Goal: Information Seeking & Learning: Check status

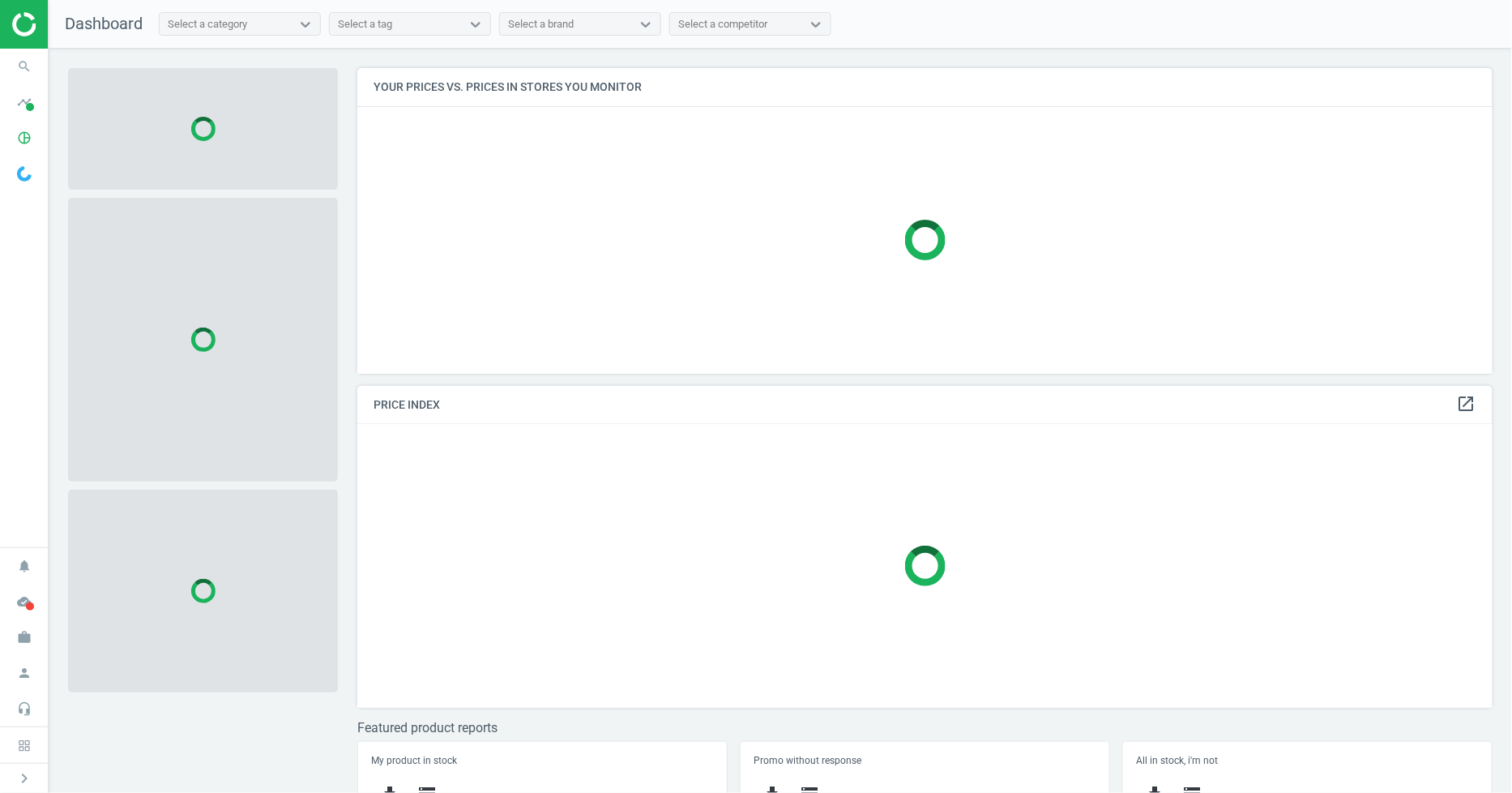
scroll to position [334, 1151]
click at [35, 70] on icon "search" at bounding box center [24, 66] width 31 height 31
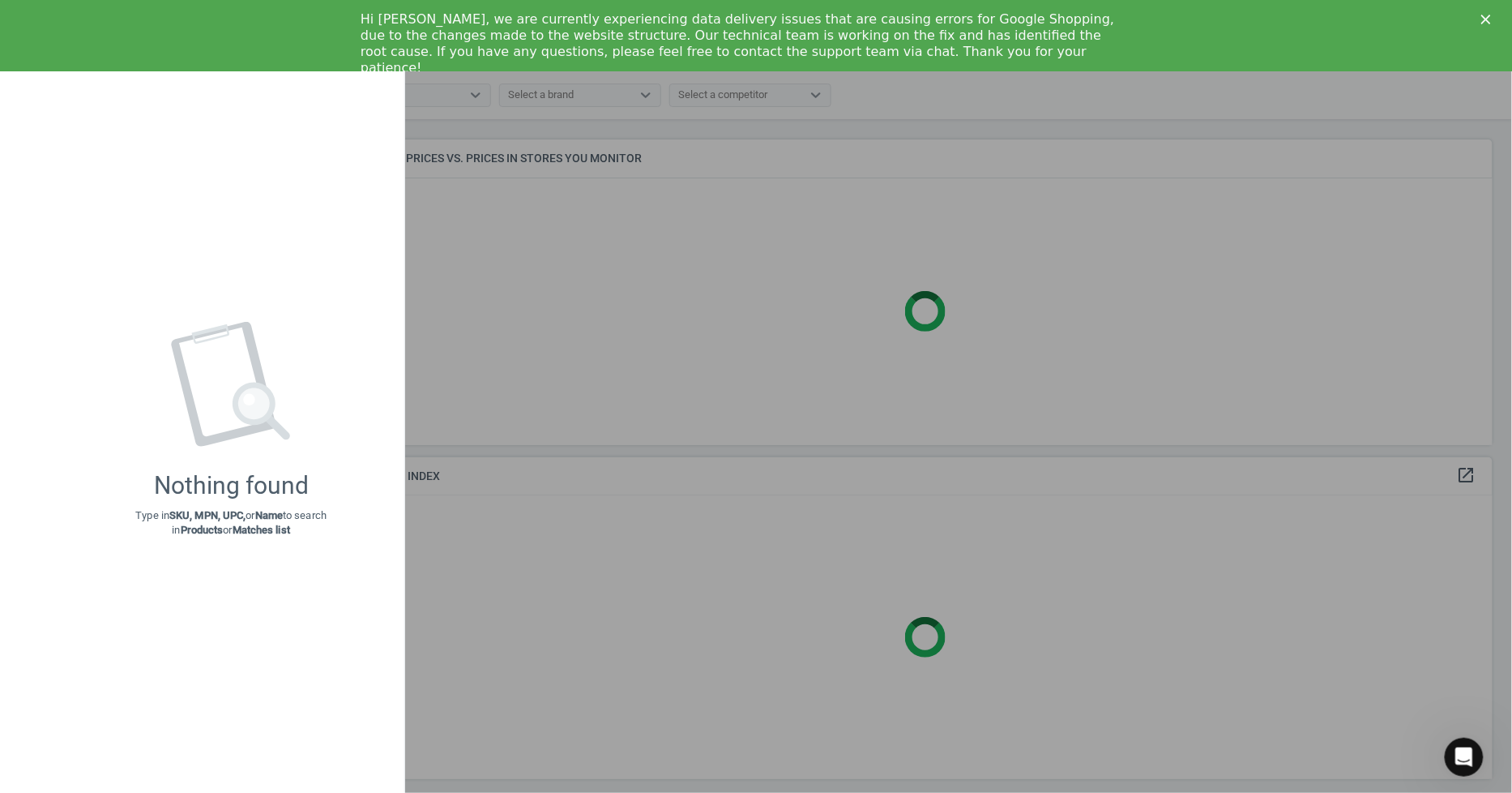
scroll to position [0, 0]
type input "1822395"
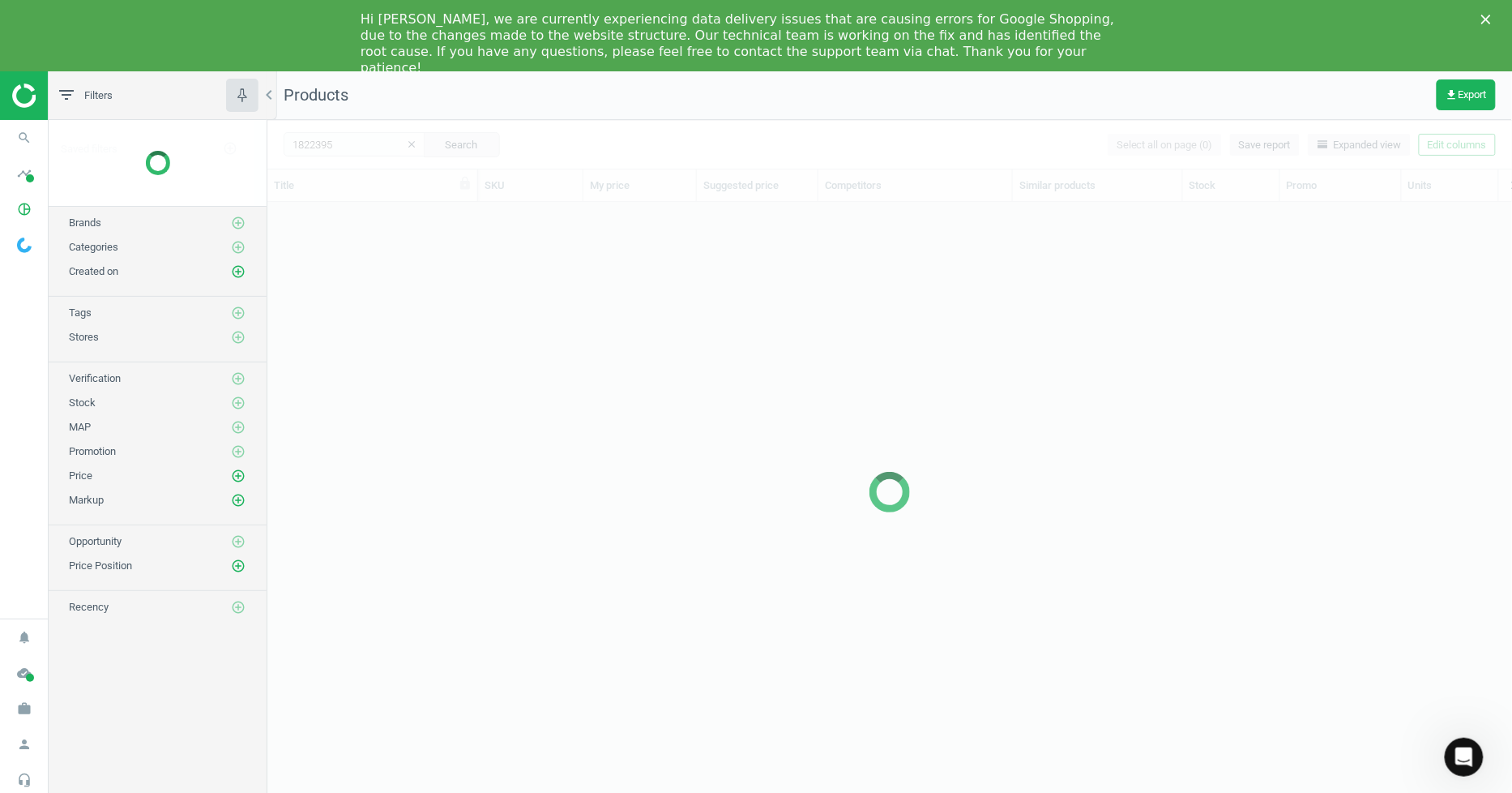
scroll to position [604, 1232]
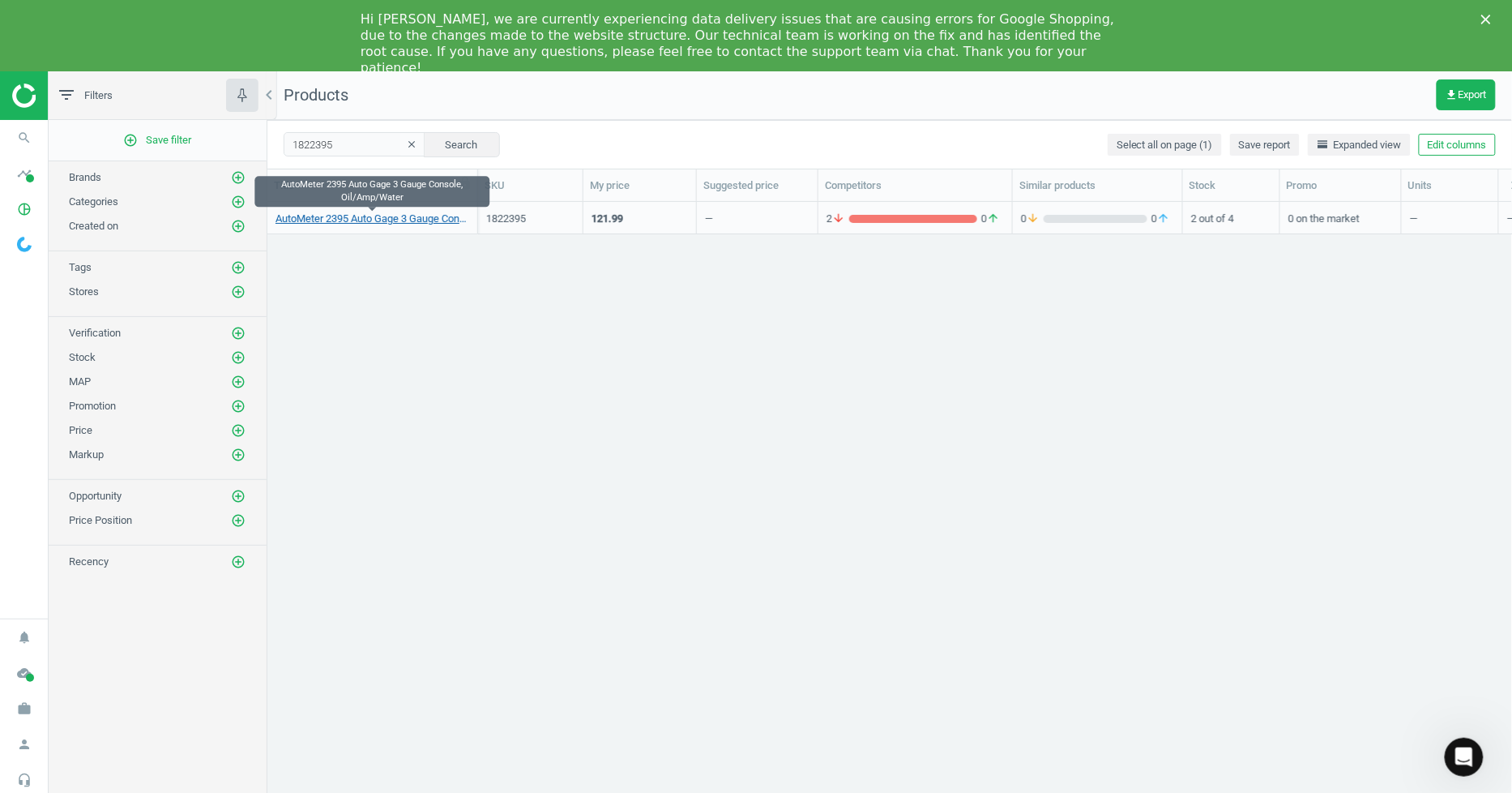
click at [392, 220] on link "AutoMeter 2395 Auto Gage 3 Gauge Console, Oil/Amp/Water" at bounding box center [372, 219] width 193 height 15
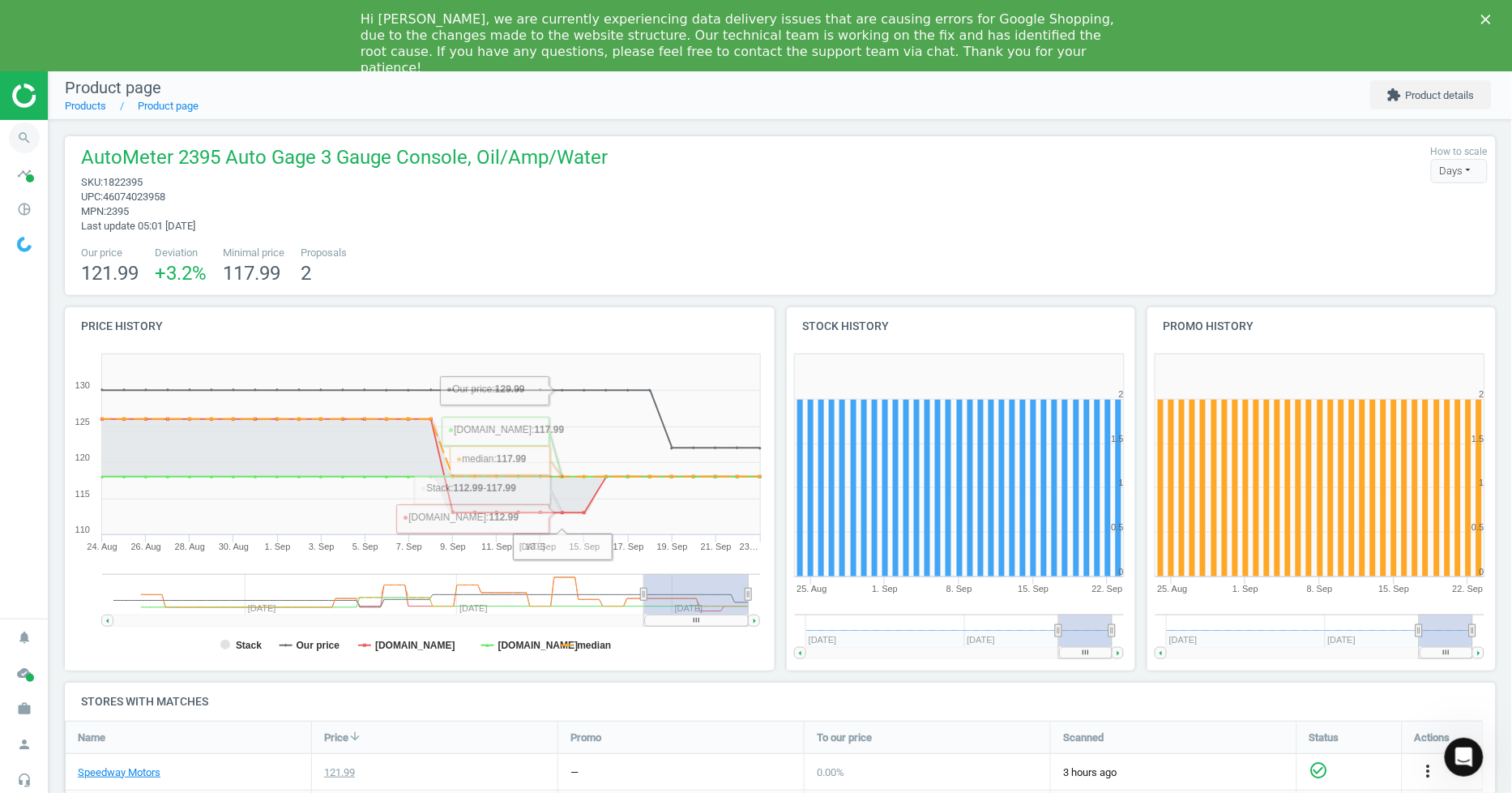
click at [18, 150] on icon "search" at bounding box center [24, 138] width 31 height 31
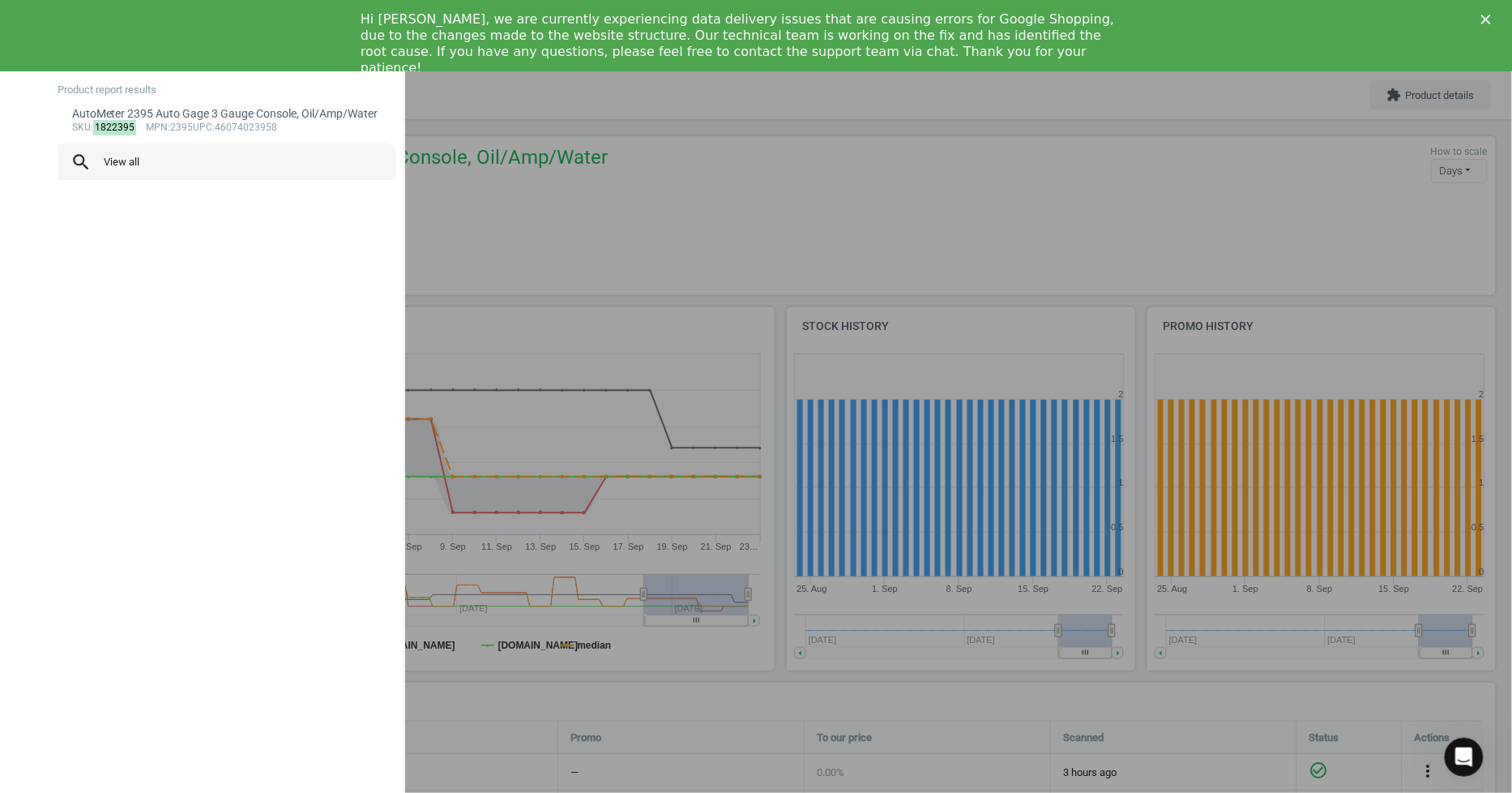
click at [99, 172] on span "search View all" at bounding box center [227, 162] width 313 height 21
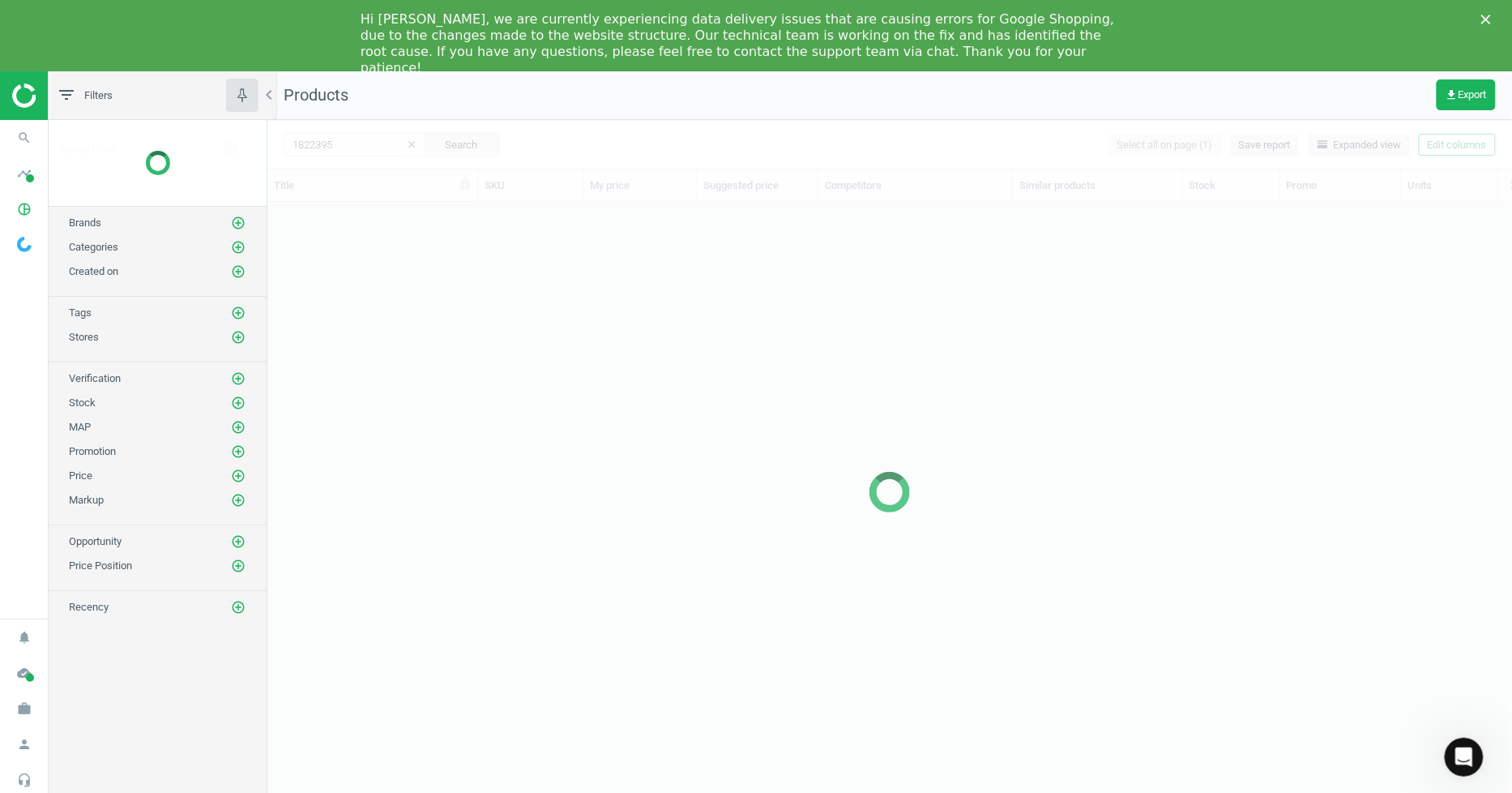
scroll to position [604, 1232]
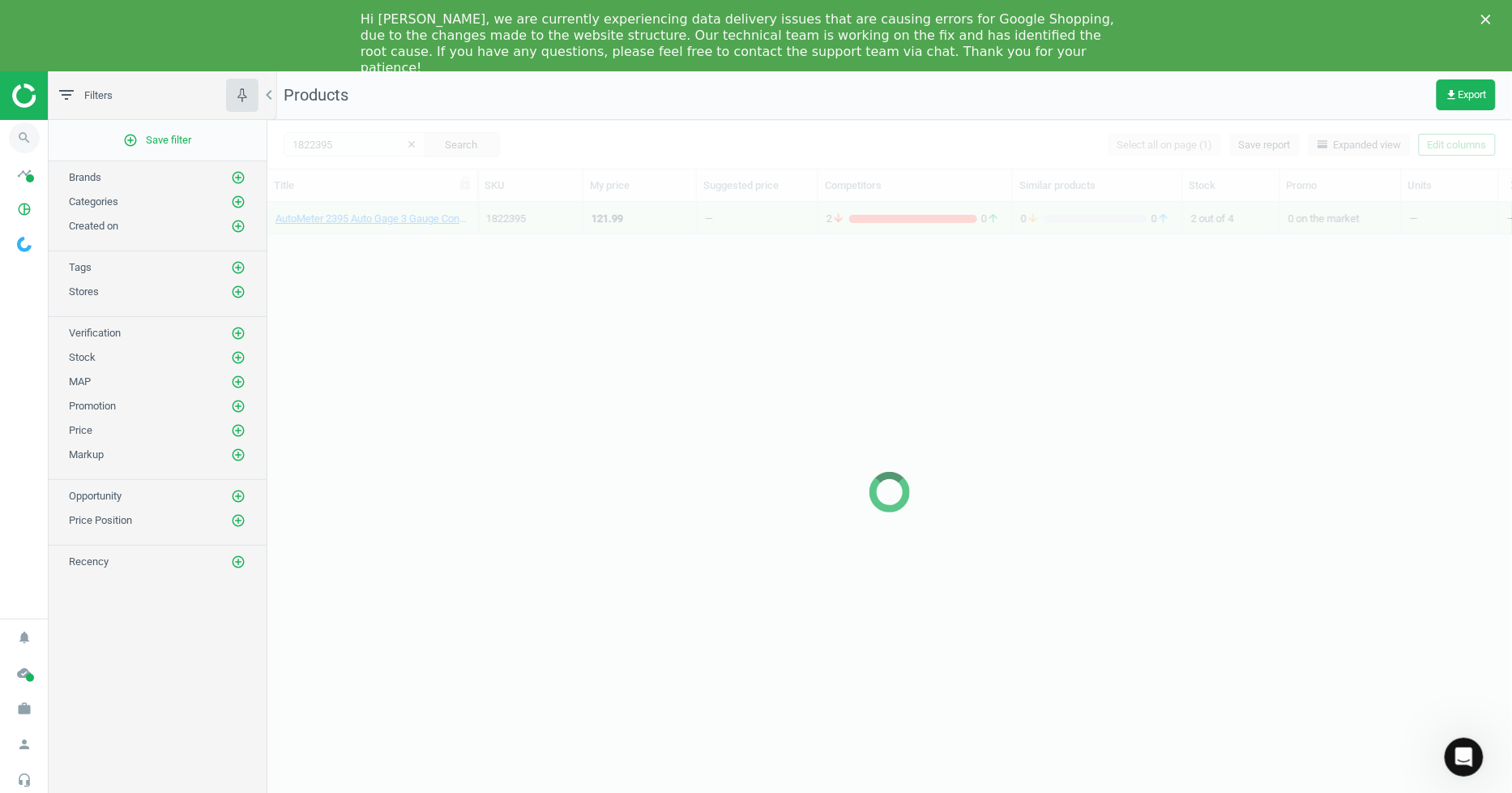
click at [29, 139] on icon "search" at bounding box center [24, 138] width 31 height 31
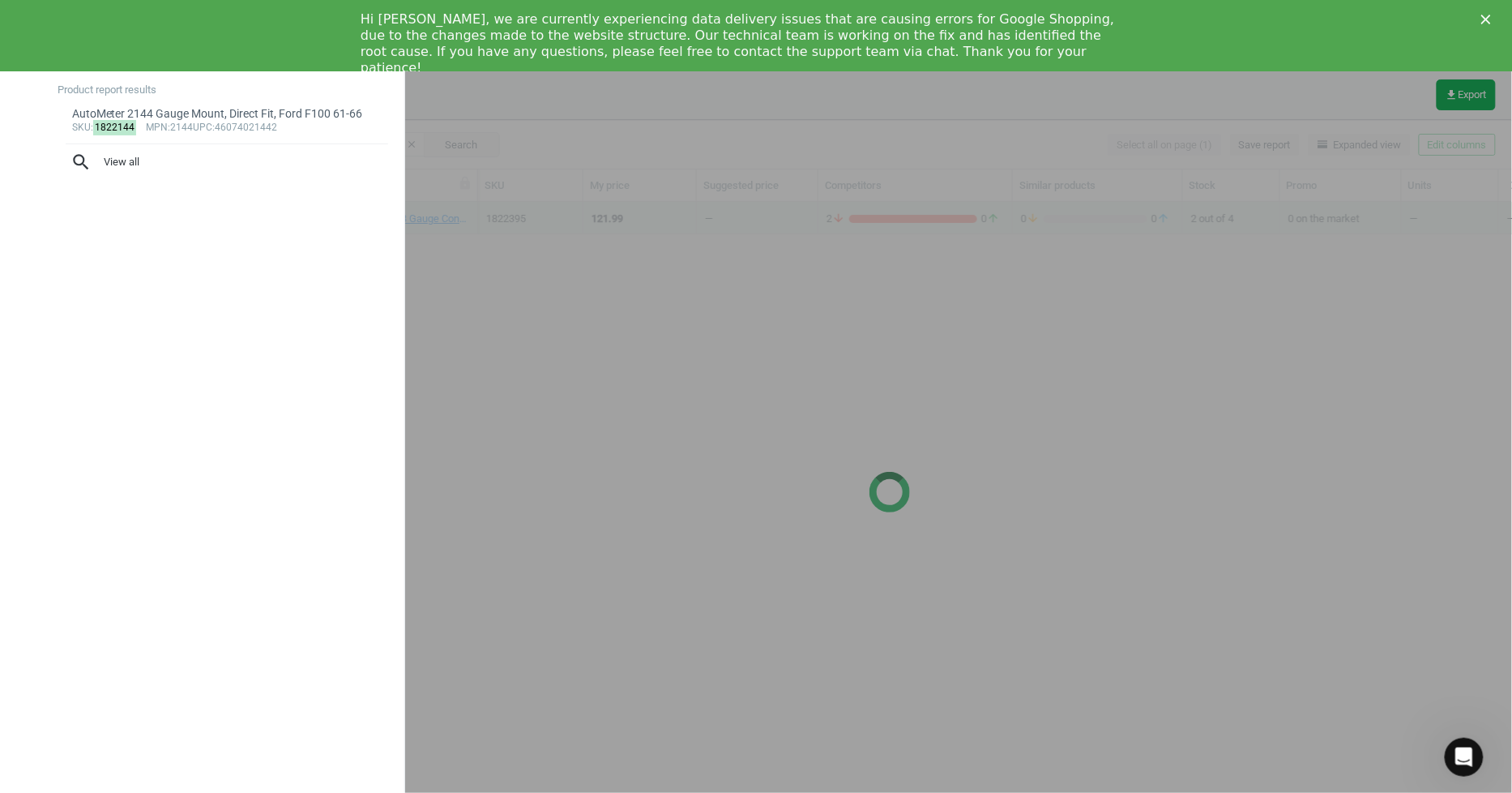
type input "1822144"
click at [1485, 15] on icon "Close" at bounding box center [1486, 19] width 10 height 10
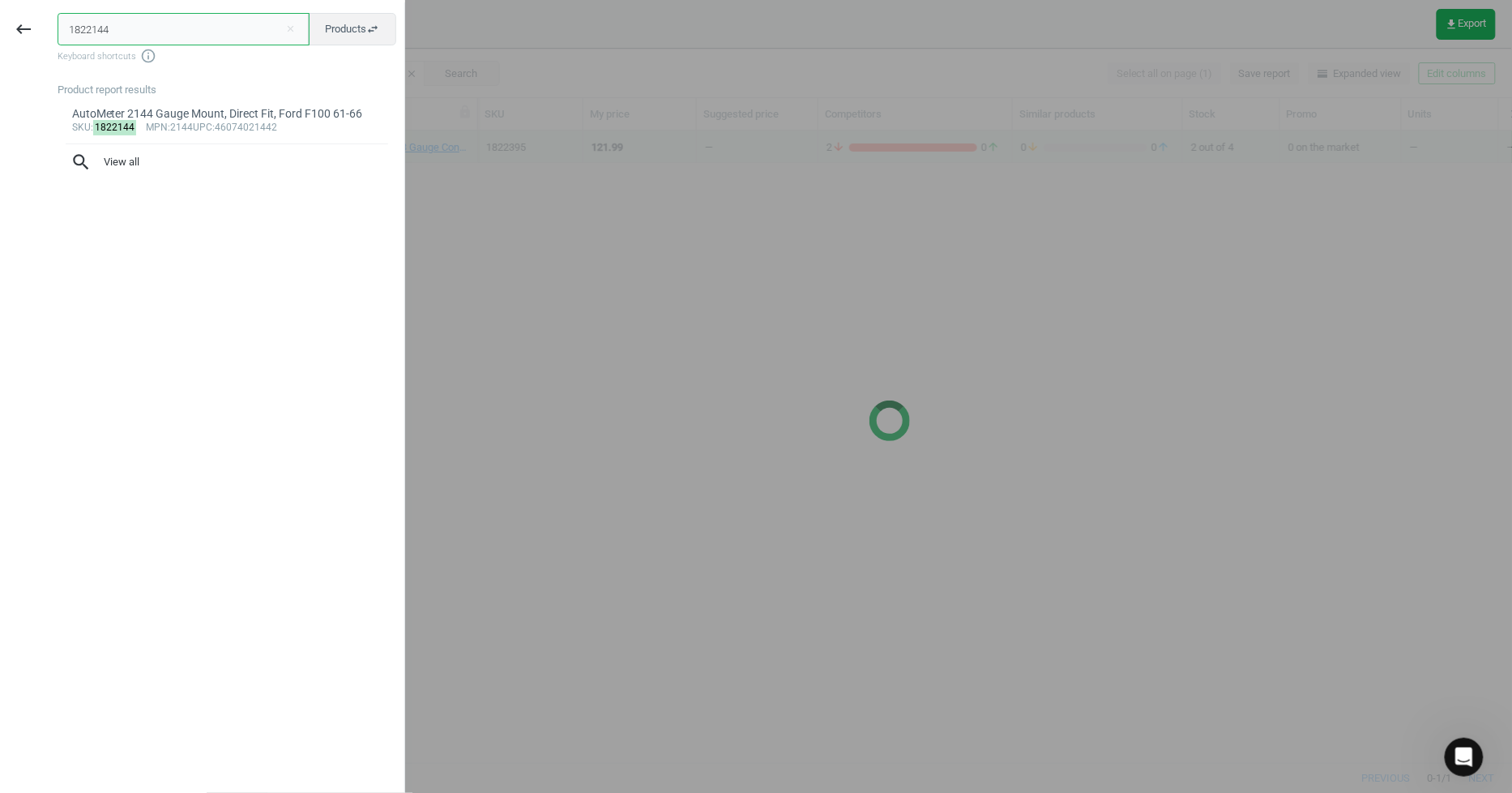
click at [200, 37] on input "1822144" at bounding box center [183, 29] width 252 height 33
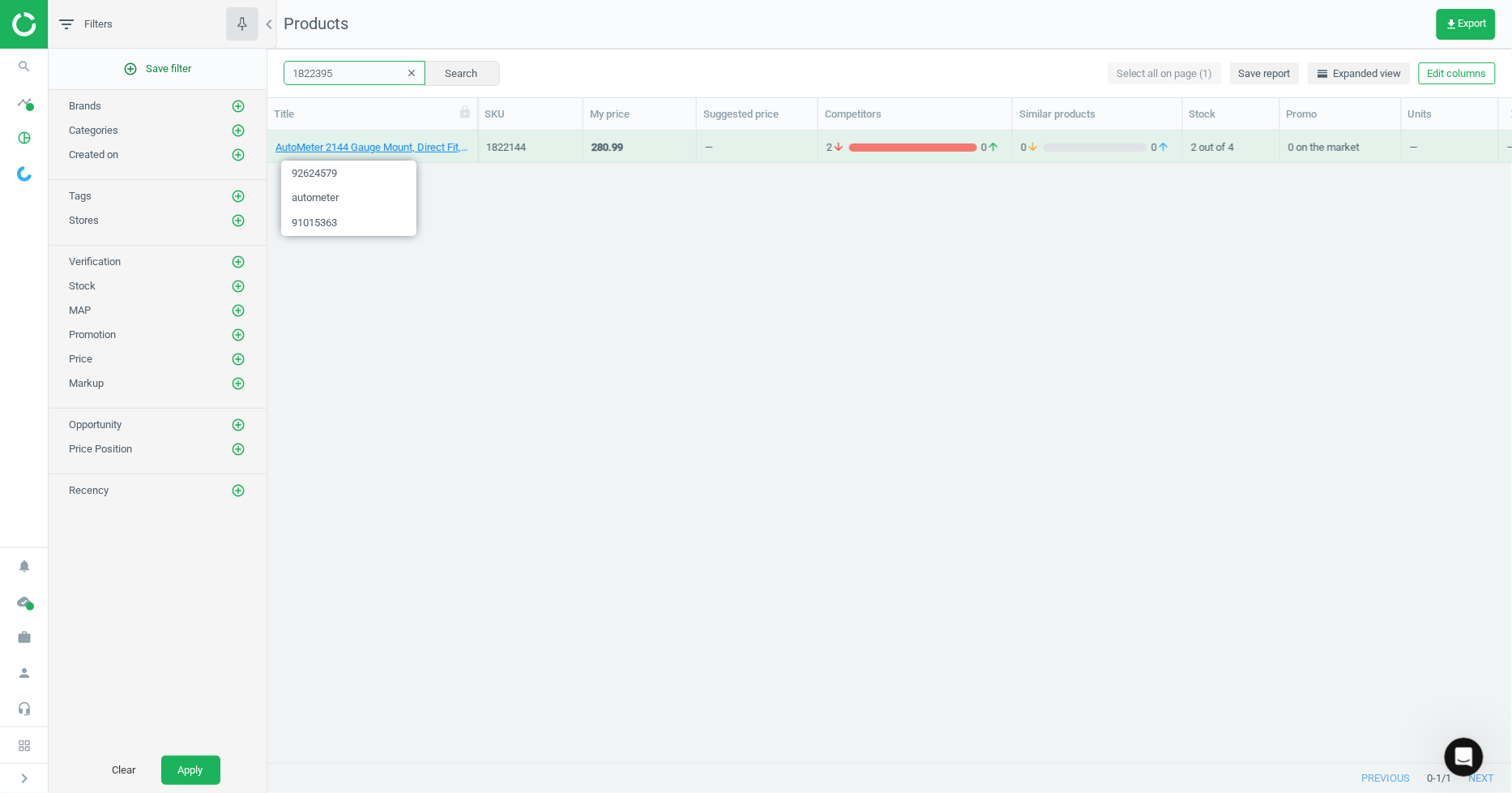
drag, startPoint x: 335, startPoint y: 74, endPoint x: 151, endPoint y: 66, distance: 184.2
click at [151, 66] on div "filter_list Filters chevron_left add_circle_outline Save filter Brands add_circ…" at bounding box center [780, 396] width 1463 height 793
paste input "441"
type input "1822441"
click at [17, 69] on icon "search" at bounding box center [24, 66] width 31 height 31
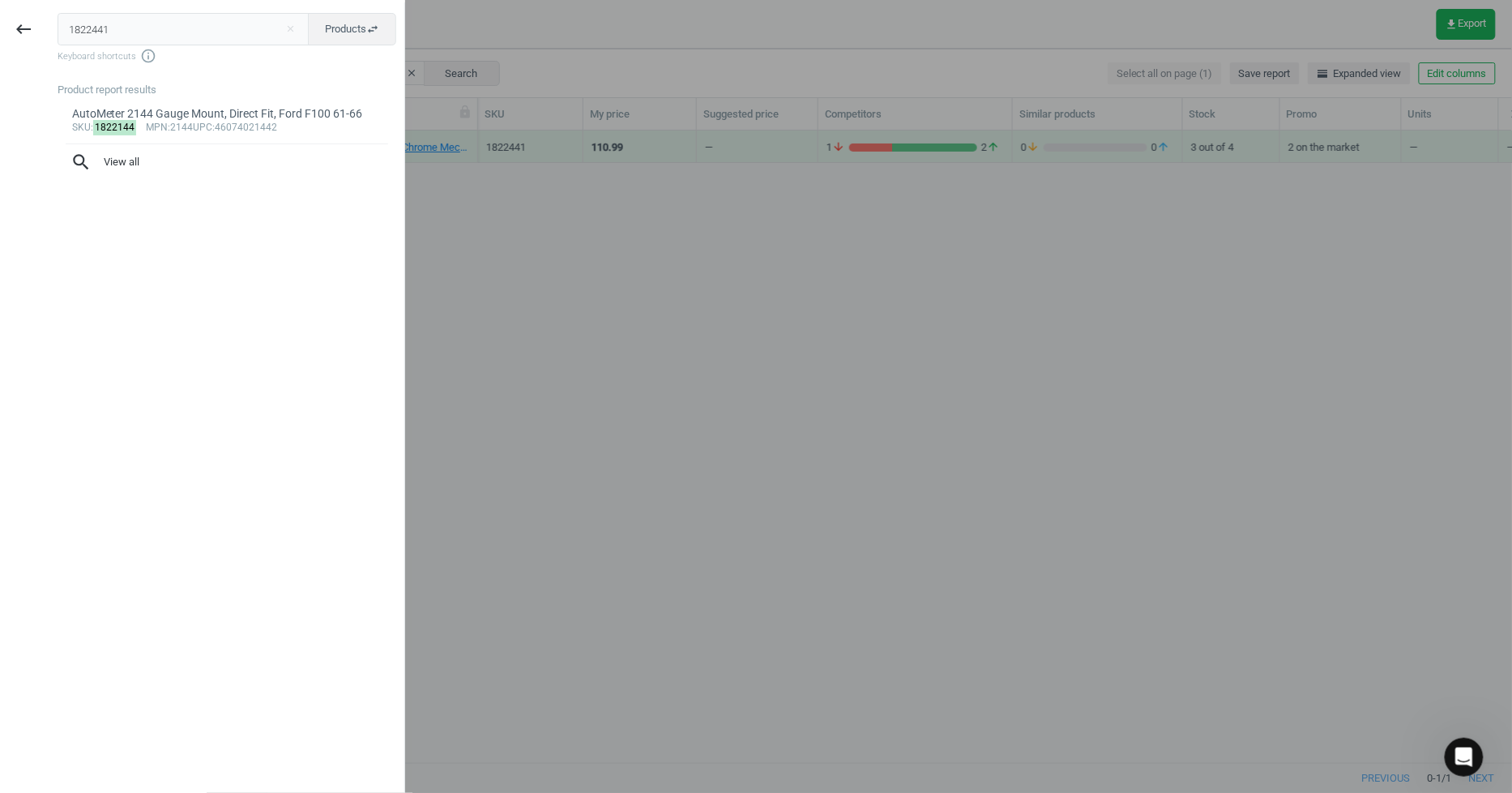
type input "1822441"
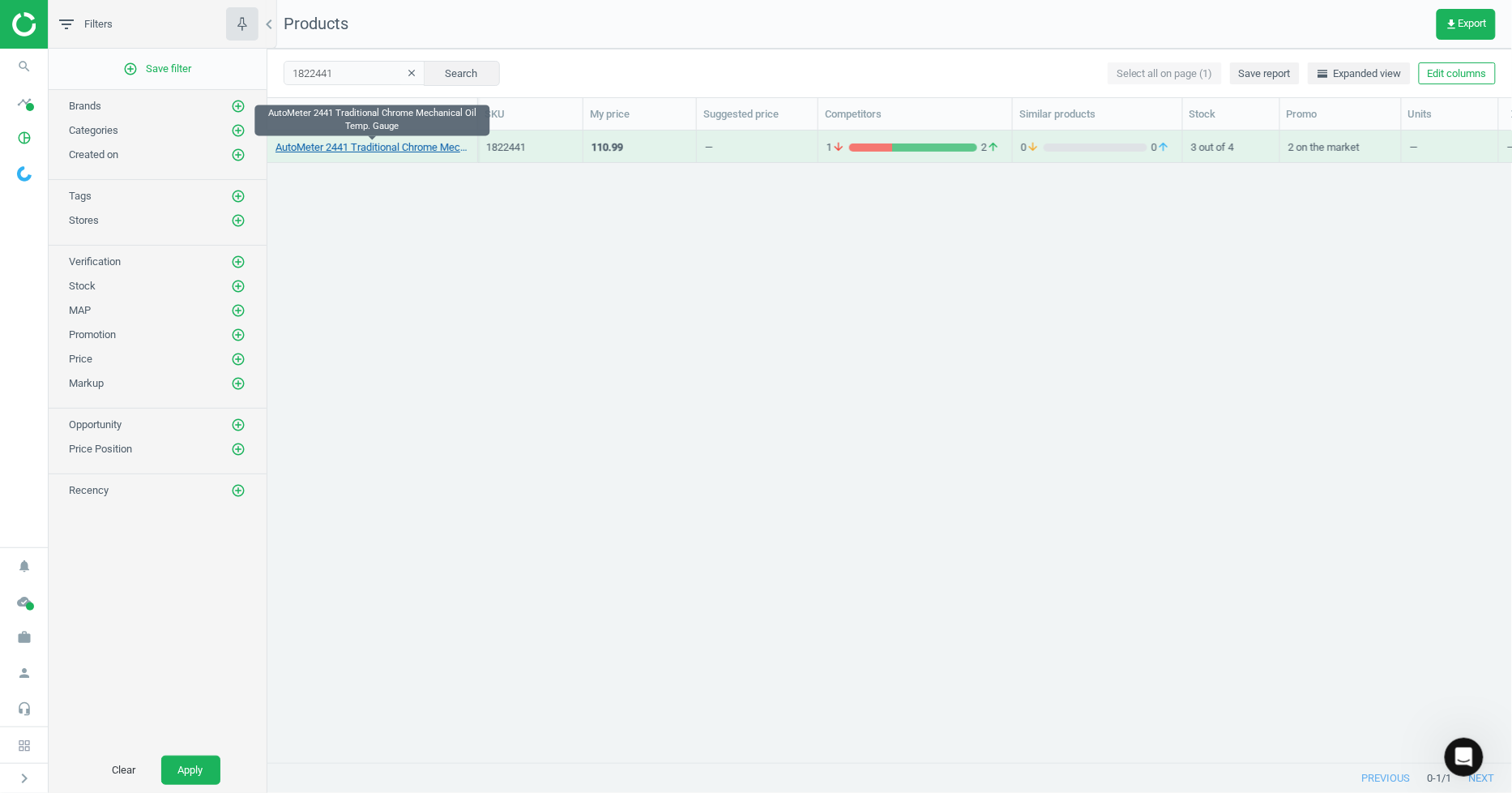
click at [362, 150] on link "AutoMeter 2441 Traditional Chrome Mechanical Oil Temp. Gauge" at bounding box center [372, 147] width 193 height 15
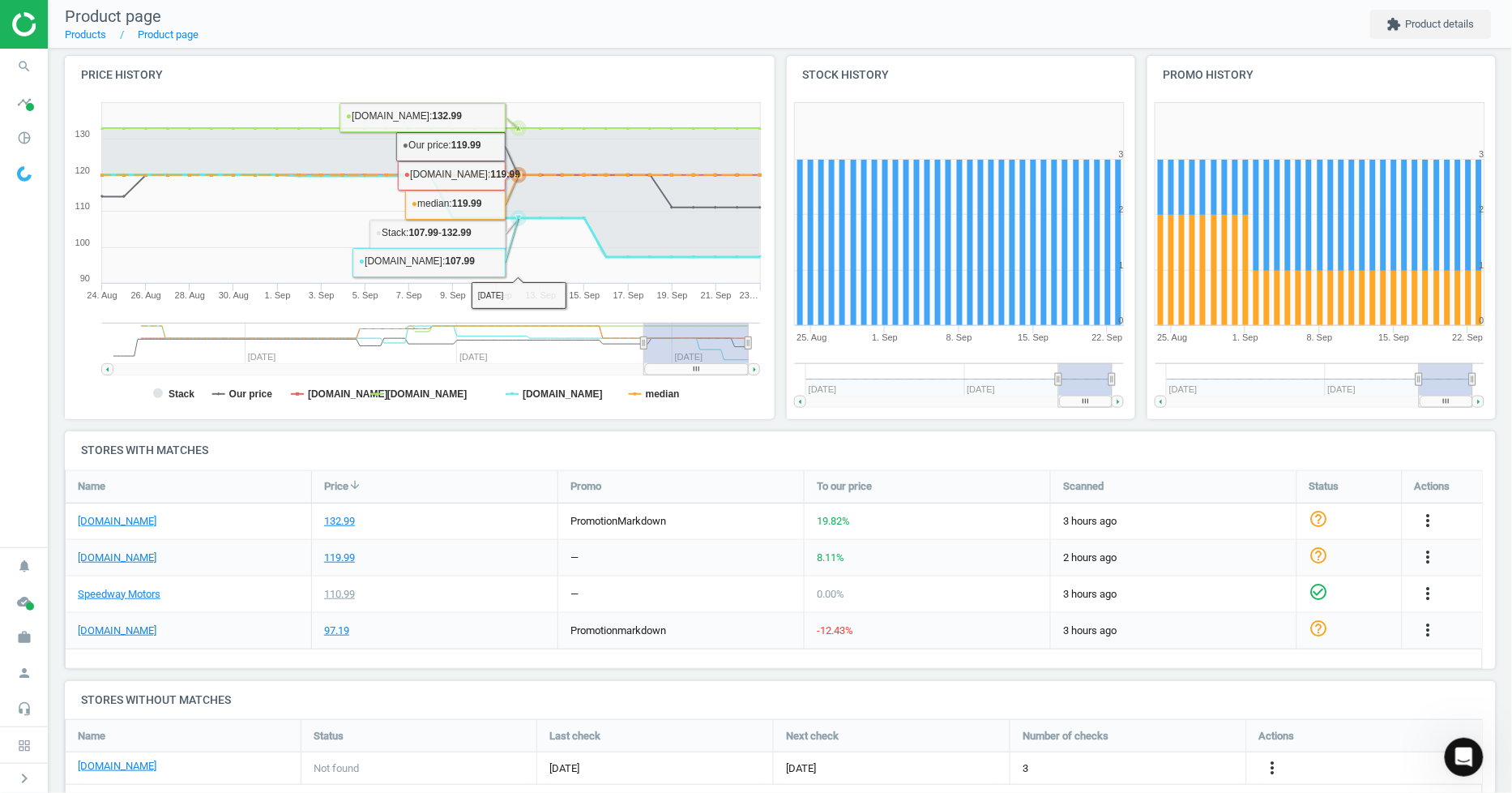
scroll to position [220, 0]
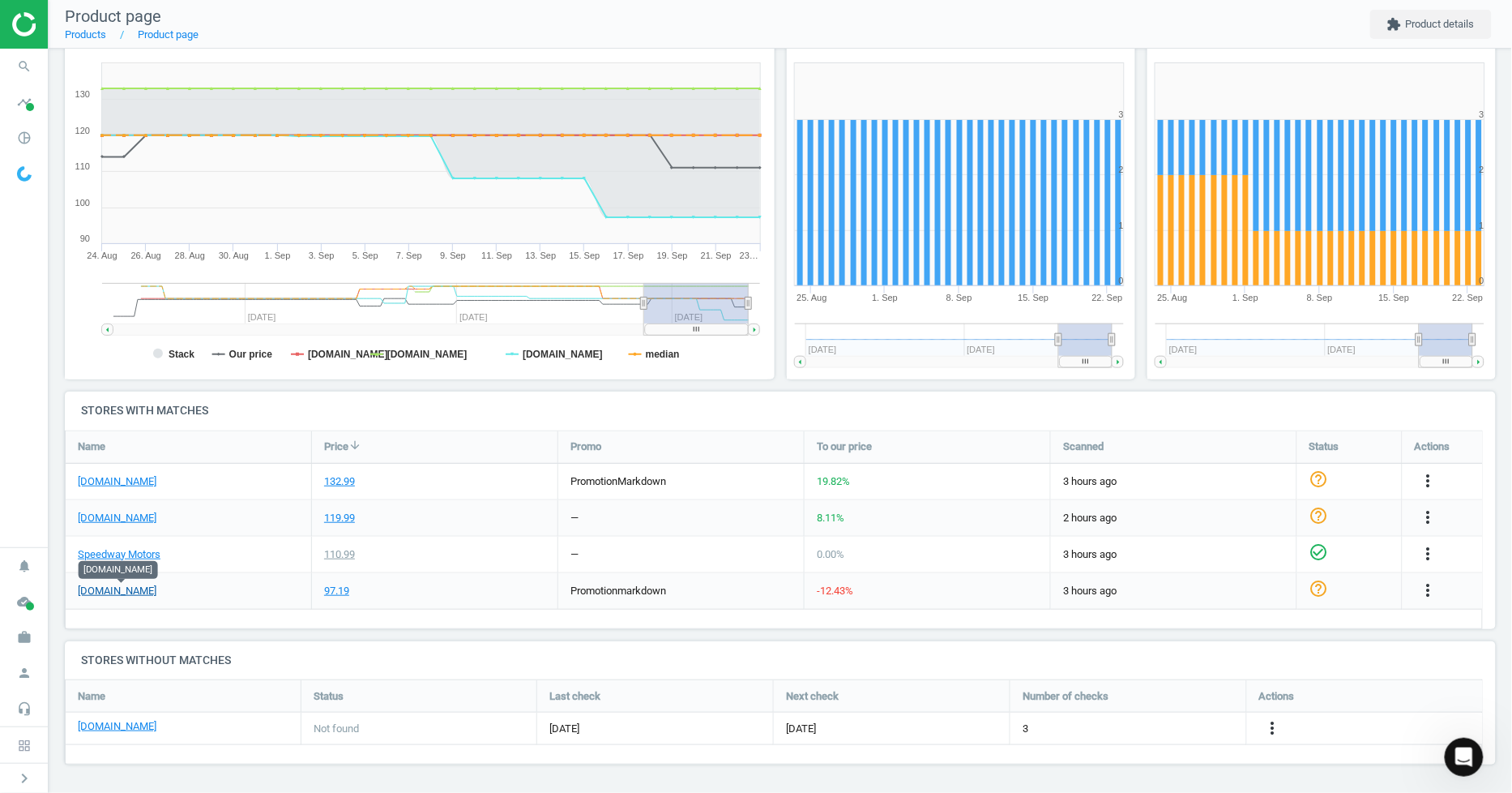
click at [155, 592] on link "[DOMAIN_NAME]" at bounding box center [117, 591] width 79 height 15
click at [1319, 588] on icon "check_circle_outline" at bounding box center [1319, 588] width 19 height 19
click at [99, 517] on link "[DOMAIN_NAME]" at bounding box center [117, 517] width 79 height 15
click at [1319, 512] on icon "check_circle_outline" at bounding box center [1319, 516] width 19 height 19
click at [177, 484] on div "[DOMAIN_NAME]" at bounding box center [188, 481] width 246 height 35
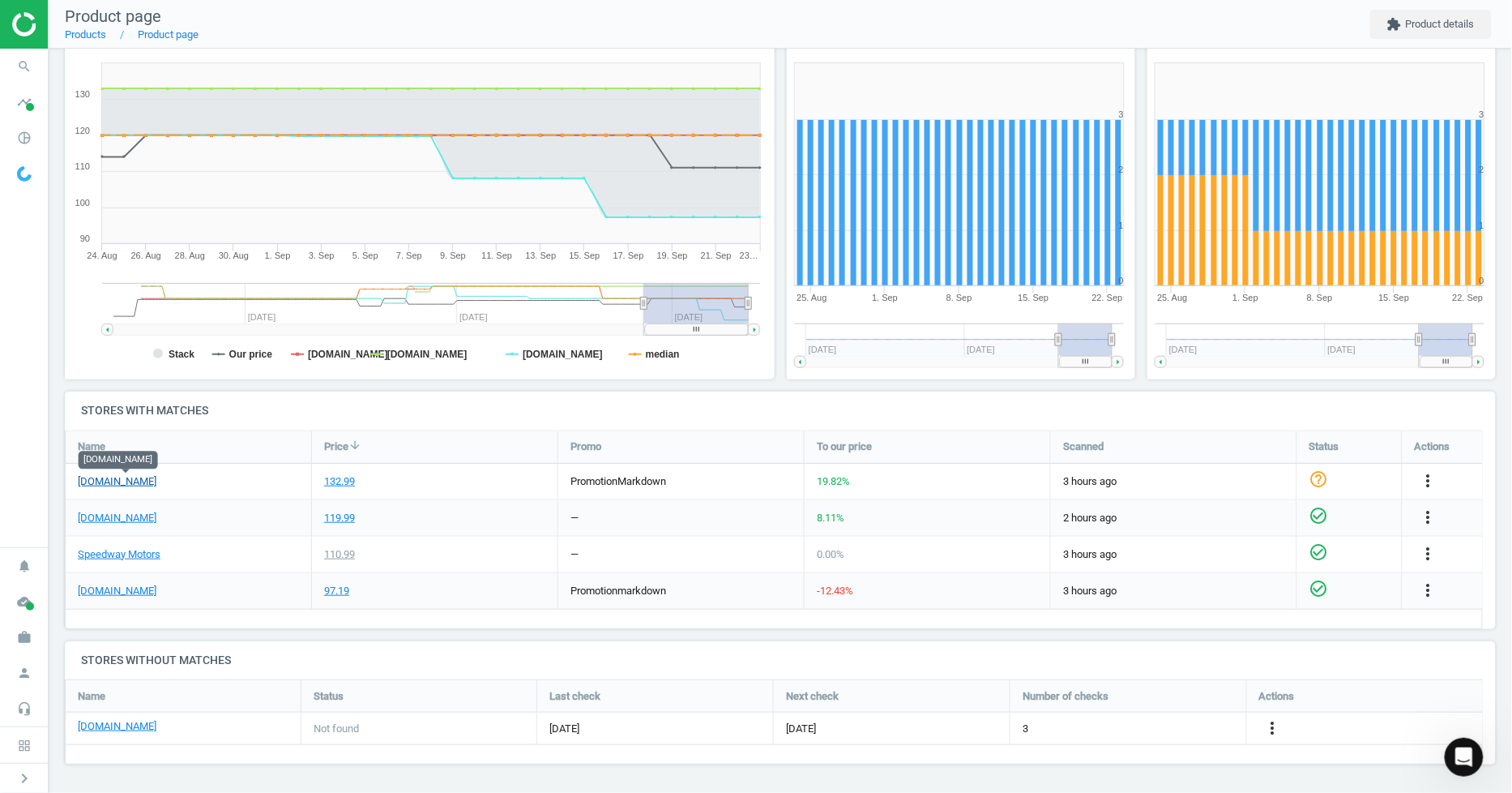
click at [156, 484] on link "[DOMAIN_NAME]" at bounding box center [117, 481] width 79 height 15
click at [1322, 477] on icon "check_circle_outline" at bounding box center [1319, 479] width 19 height 19
